Goal: Find specific page/section: Find specific page/section

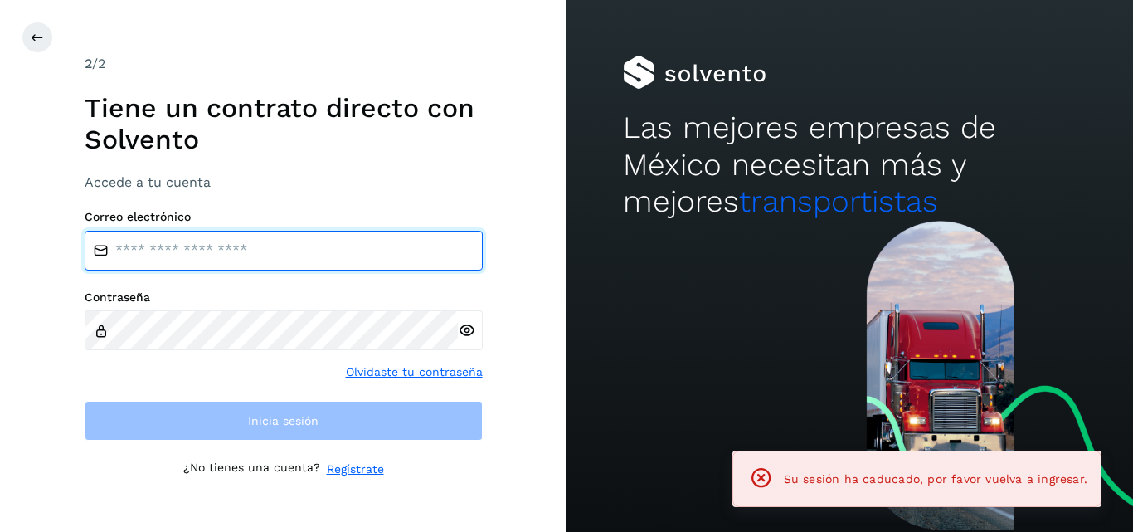
click at [403, 250] on input "email" at bounding box center [284, 251] width 398 height 40
type input "**********"
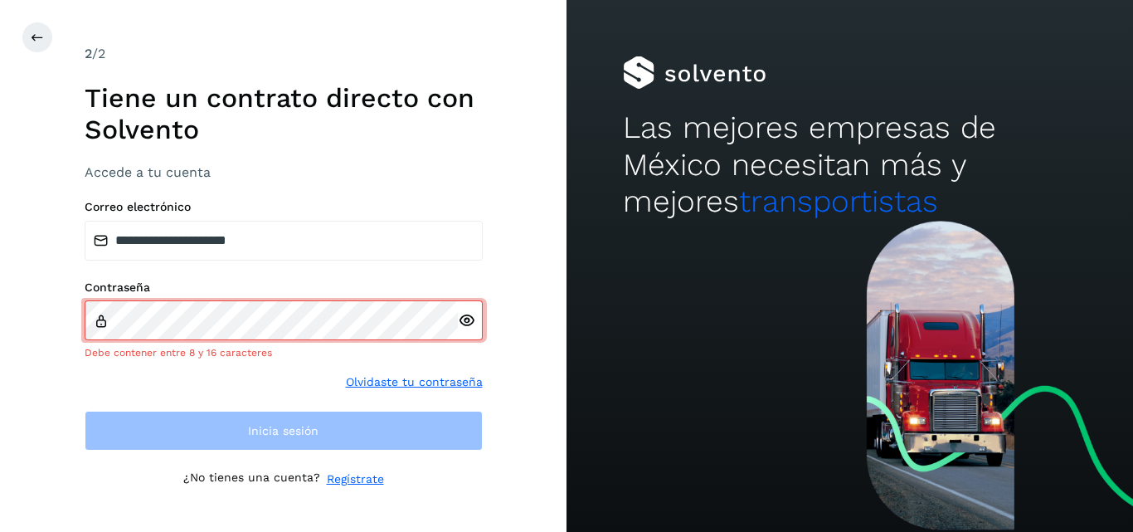
click at [464, 328] on icon at bounding box center [466, 320] width 17 height 17
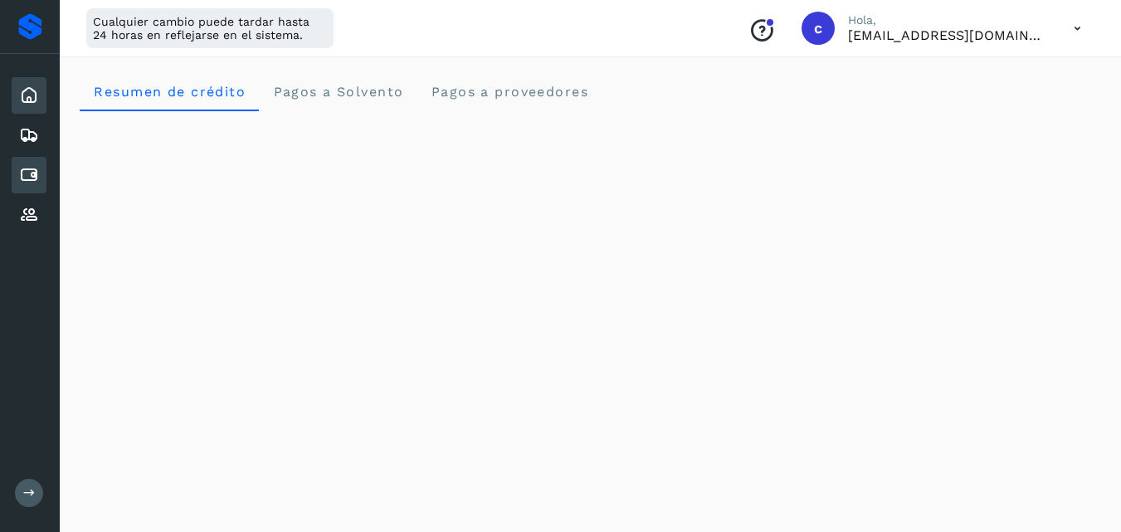
click at [41, 178] on div "Cuentas por pagar" at bounding box center [29, 175] width 35 height 37
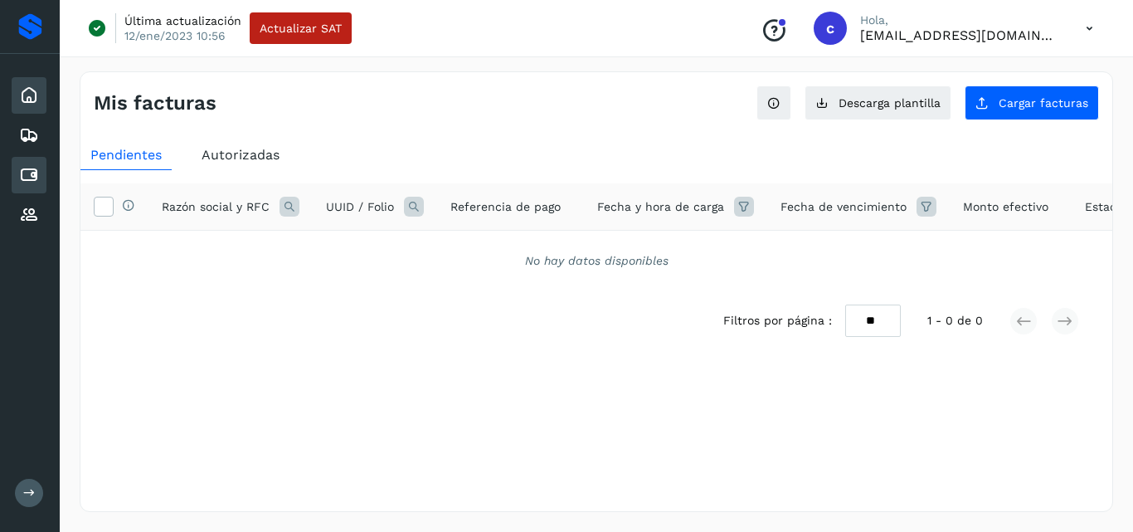
click at [42, 102] on div "Inicio" at bounding box center [29, 95] width 35 height 37
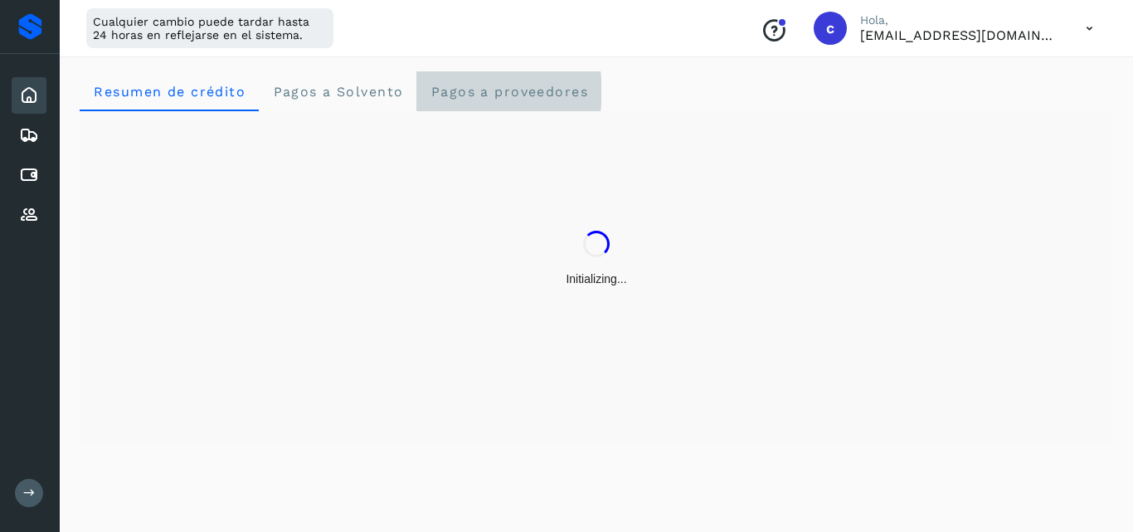
click at [443, 85] on span "Pagos a proveedores" at bounding box center [509, 92] width 158 height 16
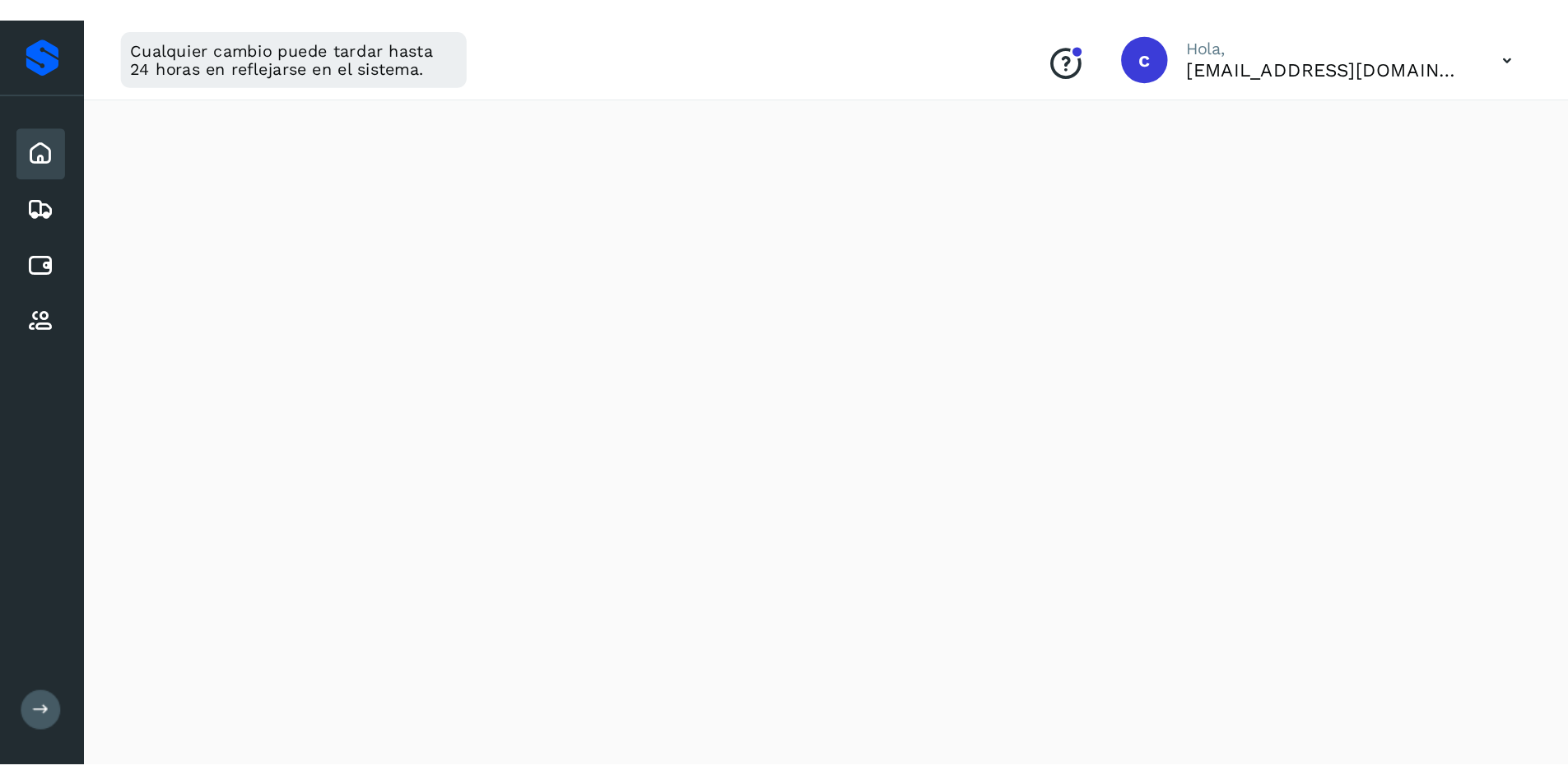
scroll to position [612, 0]
